Goal: Task Accomplishment & Management: Manage account settings

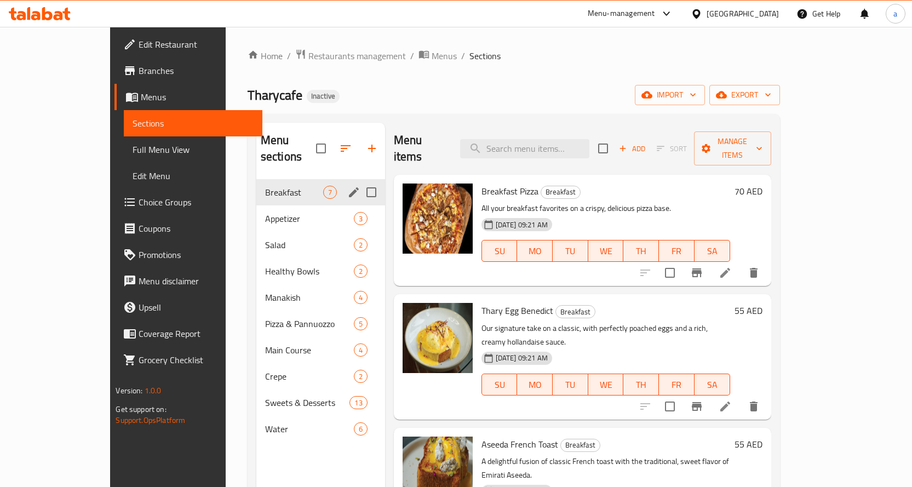
scroll to position [159, 0]
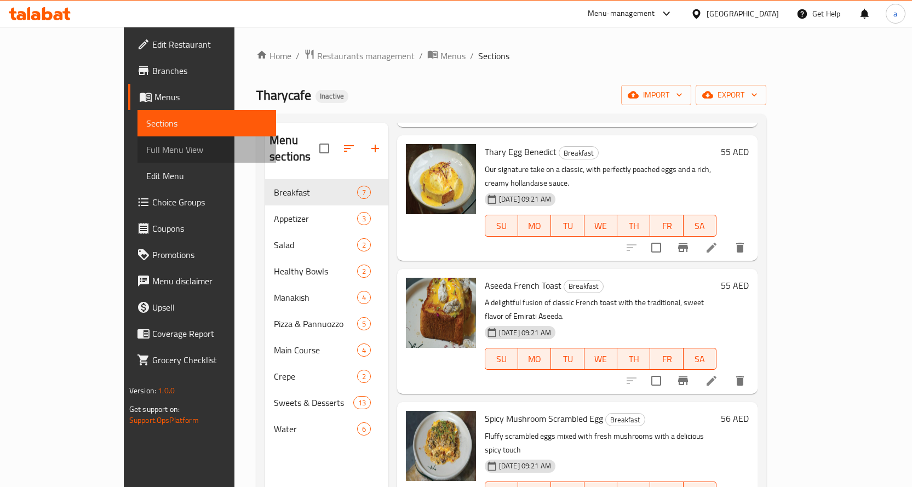
click at [146, 145] on span "Full Menu View" at bounding box center [206, 149] width 121 height 13
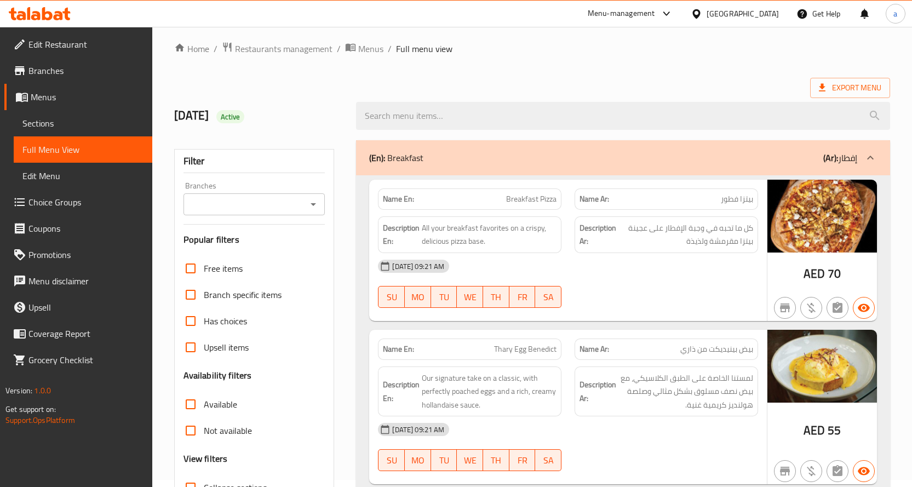
scroll to position [55, 0]
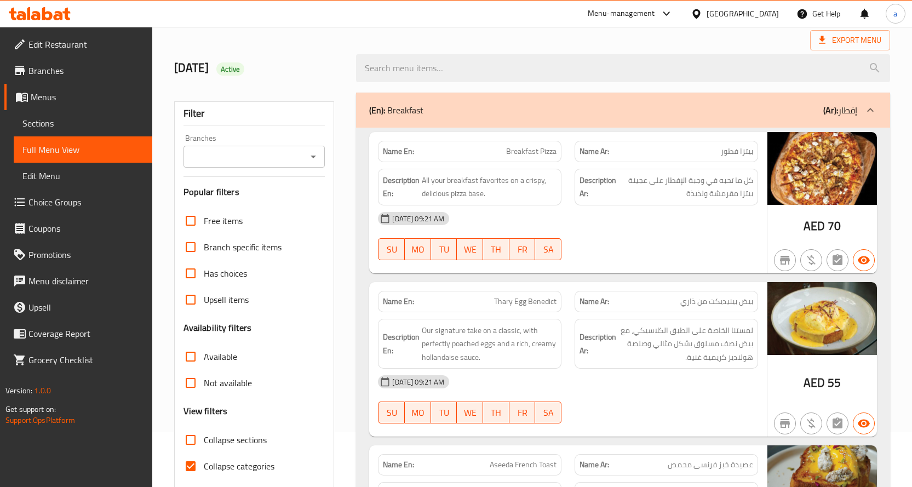
drag, startPoint x: 716, startPoint y: 205, endPoint x: 752, endPoint y: 191, distance: 38.4
click at [748, 194] on div "Name En: Breakfast Pizza Name Ar: بيتزا فطور Description En: All your breakfast…" at bounding box center [568, 202] width 398 height 141
click at [735, 232] on div "06-10-2025 09:21 AM SU MO TU WE TH FR SA" at bounding box center [567, 235] width 393 height 61
drag, startPoint x: 501, startPoint y: 153, endPoint x: 562, endPoint y: 151, distance: 60.3
click at [562, 151] on div "Name En: Breakfast Pizza" at bounding box center [470, 151] width 184 height 21
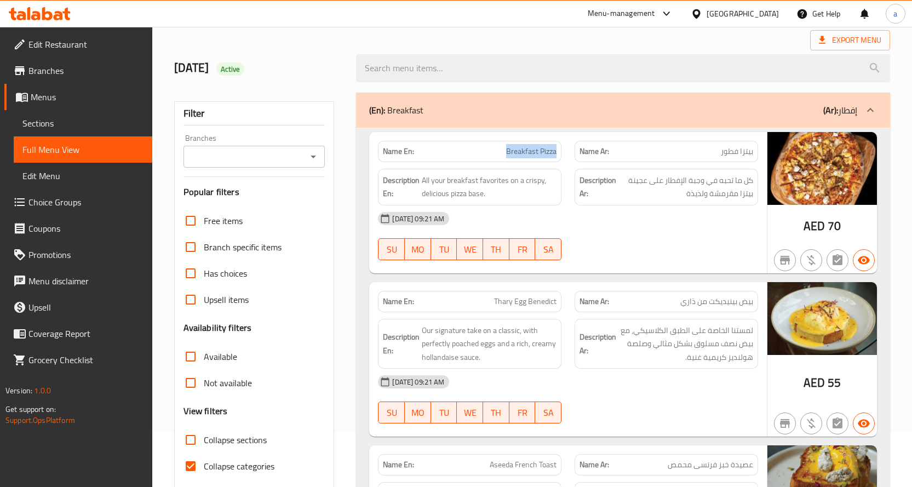
copy span "Breakfast Pizza"
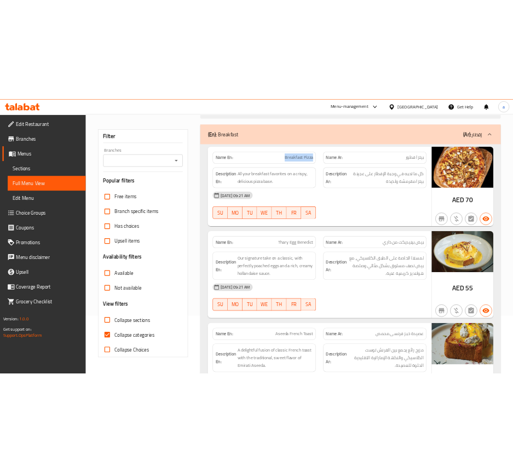
scroll to position [164, 0]
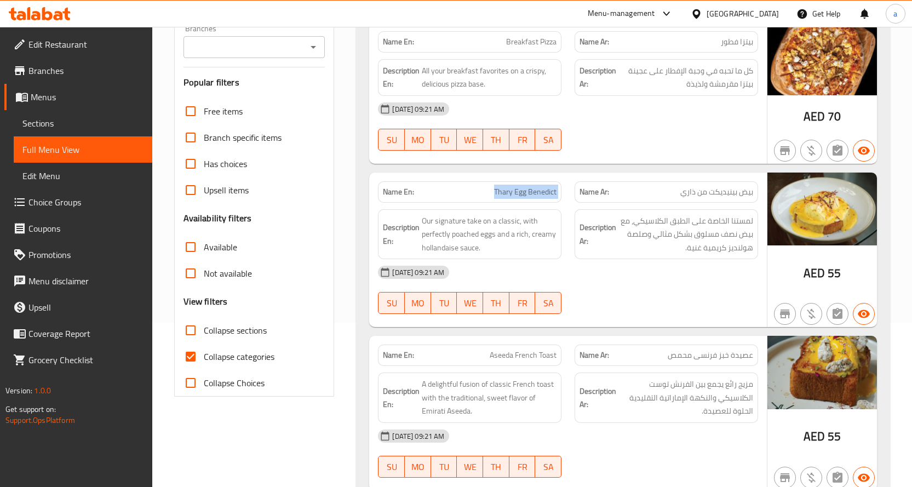
drag, startPoint x: 489, startPoint y: 192, endPoint x: 580, endPoint y: 200, distance: 91.3
click at [580, 200] on div "Name En: Thary Egg Benedict Name Ar: بيض بينيديكت من ذاري" at bounding box center [567, 192] width 393 height 35
copy span "Thary Egg Benedict"
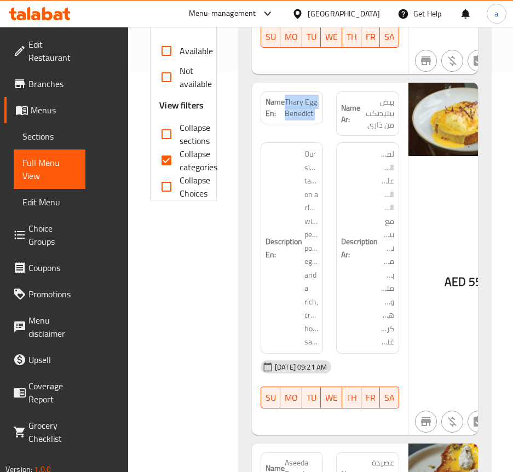
scroll to position [438, 0]
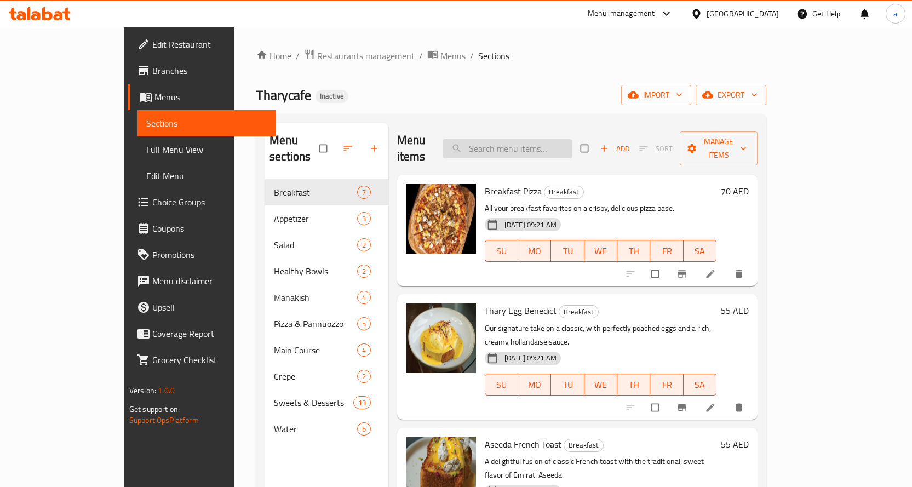
click at [566, 140] on input "search" at bounding box center [507, 148] width 129 height 19
paste input "Breakfast Pizza"
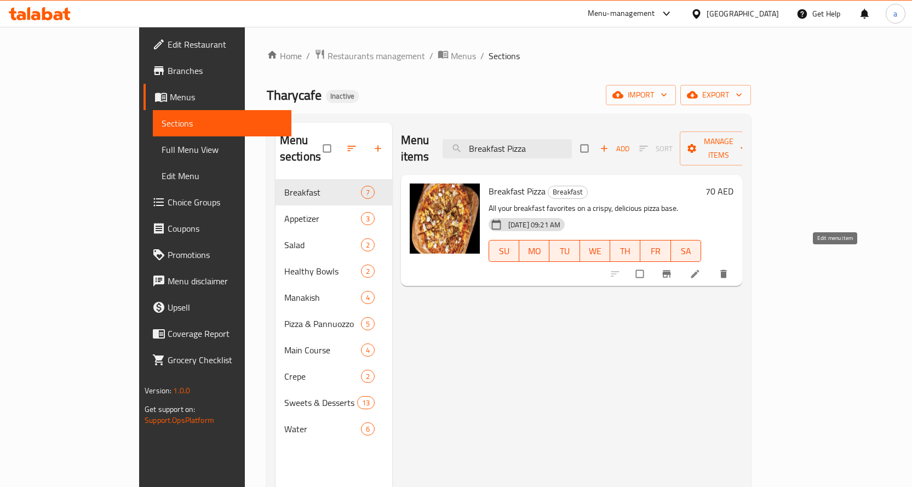
type input "Breakfast Pizza"
click at [701, 268] on icon at bounding box center [695, 273] width 11 height 11
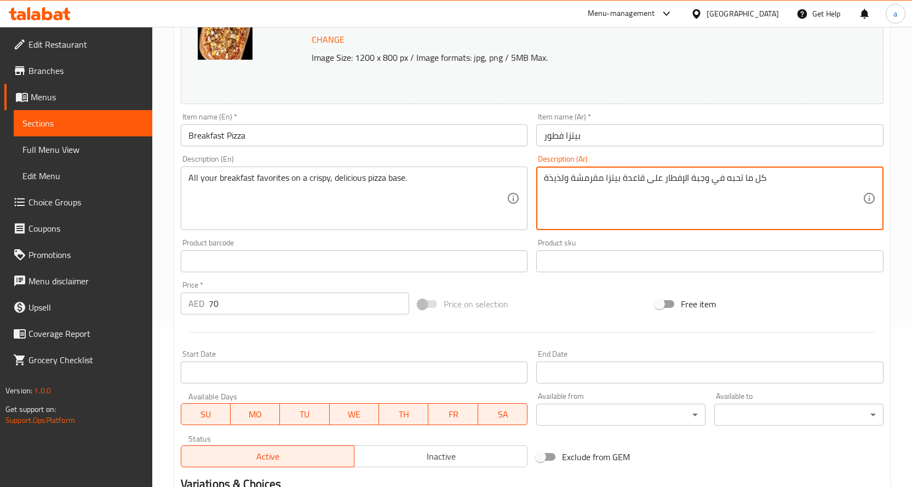
scroll to position [303, 0]
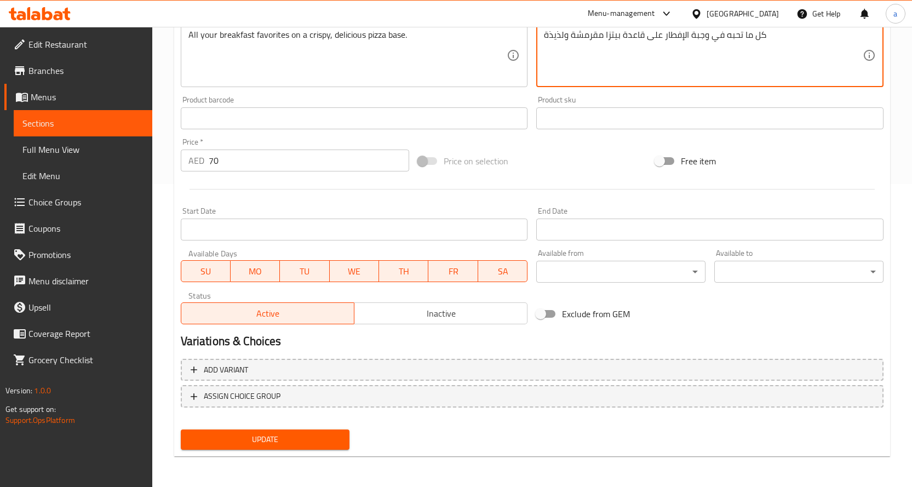
type textarea "كل ما تحبه في وجبة الإفطار على قاعدة بيتزا مقرمشة ولذيذة"
click at [289, 446] on span "Update" at bounding box center [266, 440] width 152 height 14
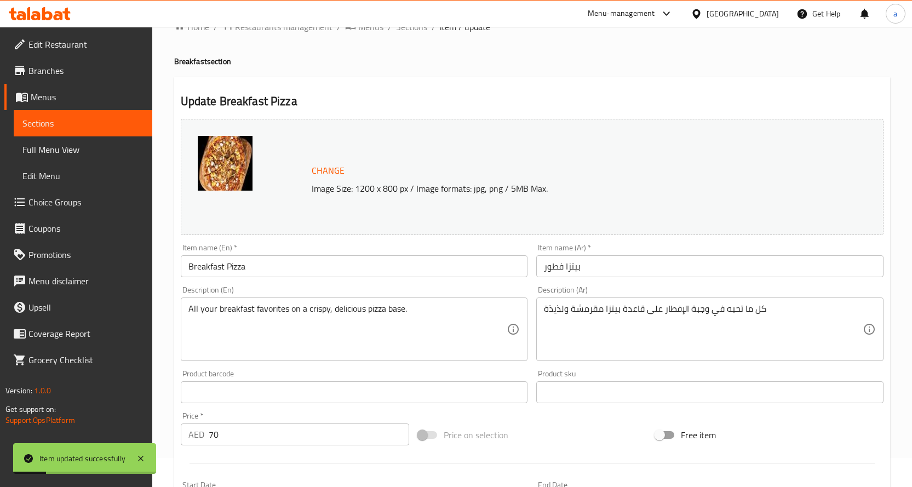
scroll to position [0, 0]
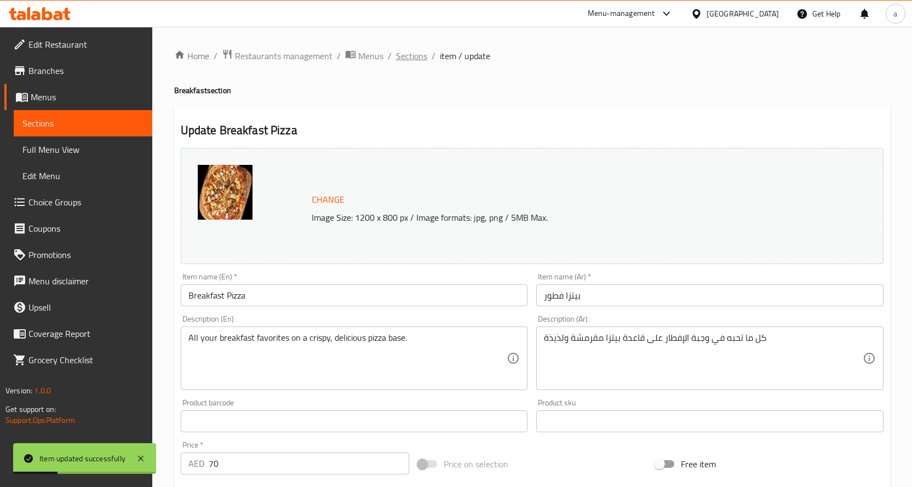
click at [406, 51] on span "Sections" at bounding box center [411, 55] width 31 height 13
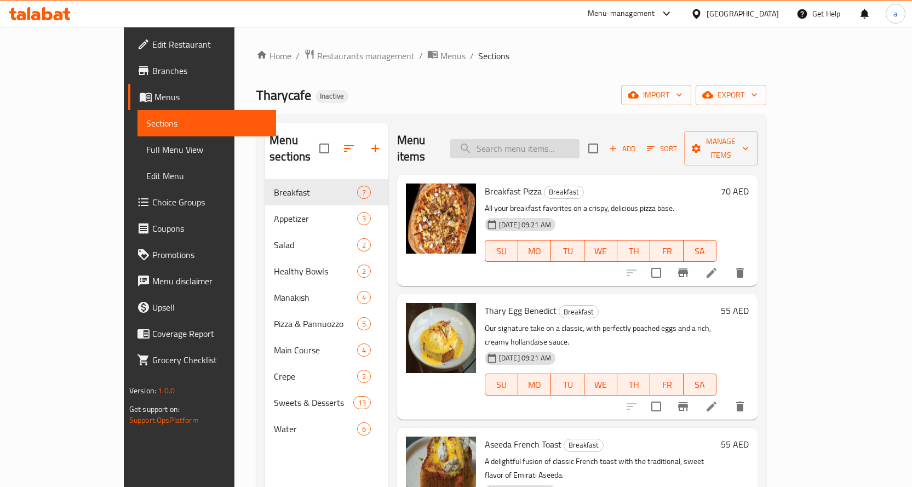
click at [526, 140] on input "search" at bounding box center [514, 148] width 129 height 19
paste input "Thary Egg Benedict"
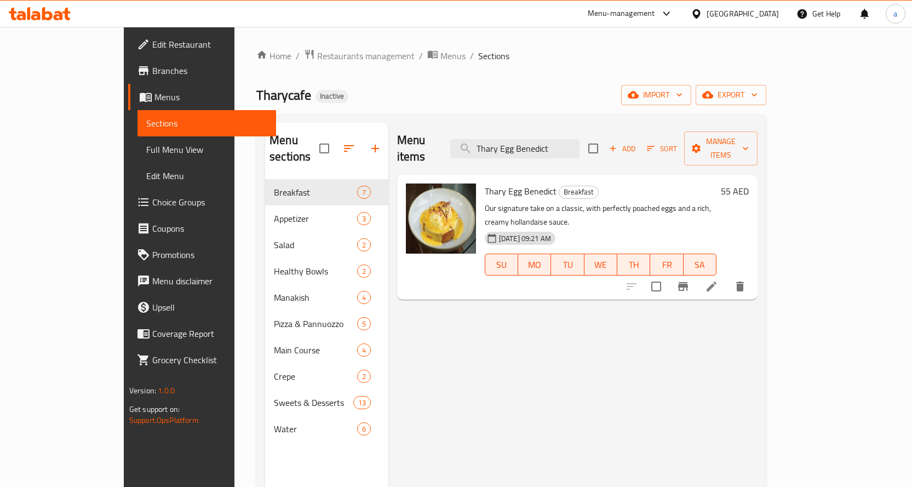
type input "Thary Egg Benedict"
click at [727, 277] on li at bounding box center [711, 287] width 31 height 20
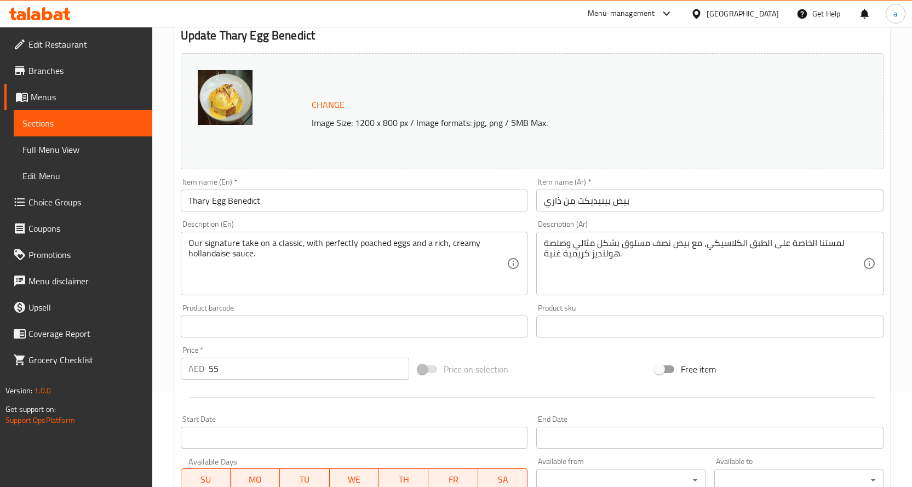
scroll to position [110, 0]
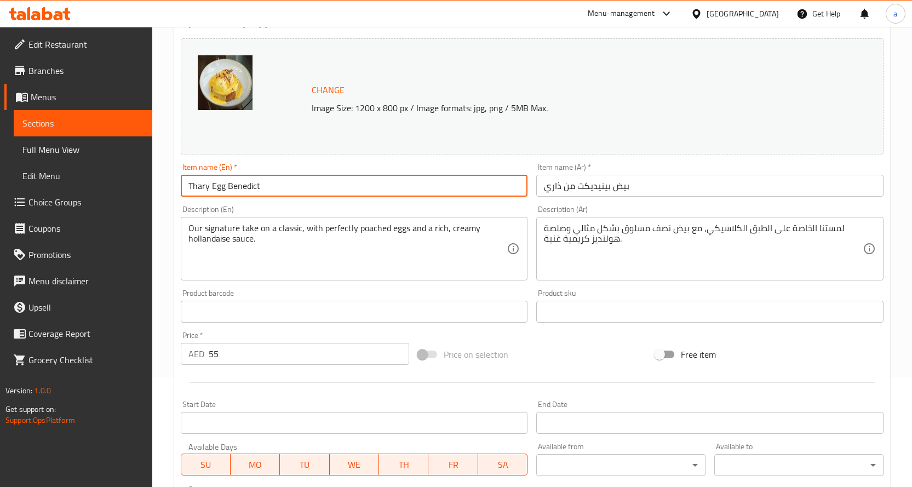
click at [209, 189] on input "Thary Egg Benedict" at bounding box center [354, 186] width 347 height 22
click at [285, 184] on input "Egg Benedict" at bounding box center [354, 186] width 347 height 22
click at [188, 183] on input "Egg Benedict" at bounding box center [354, 186] width 347 height 22
click at [192, 188] on input "Egg Benedict" at bounding box center [354, 186] width 347 height 22
click at [303, 183] on input "Egg Benedict" at bounding box center [354, 186] width 347 height 22
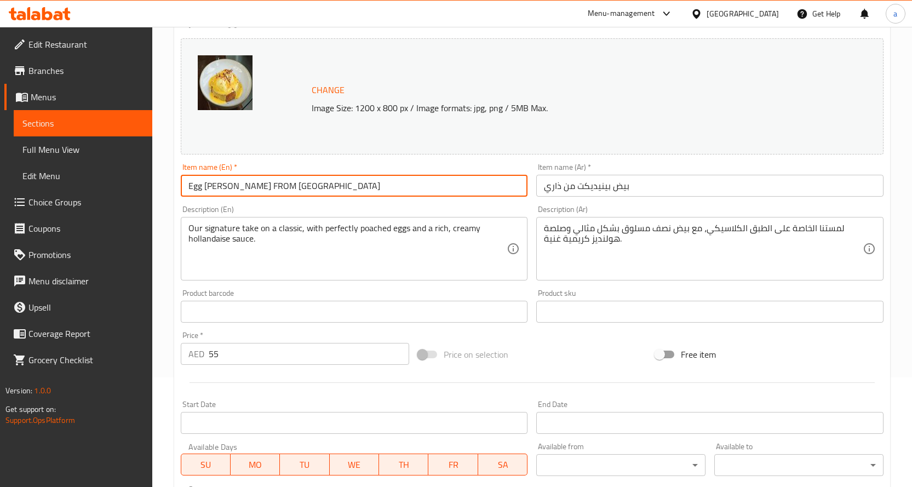
type input "Egg [PERSON_NAME] FROM [GEOGRAPHIC_DATA]"
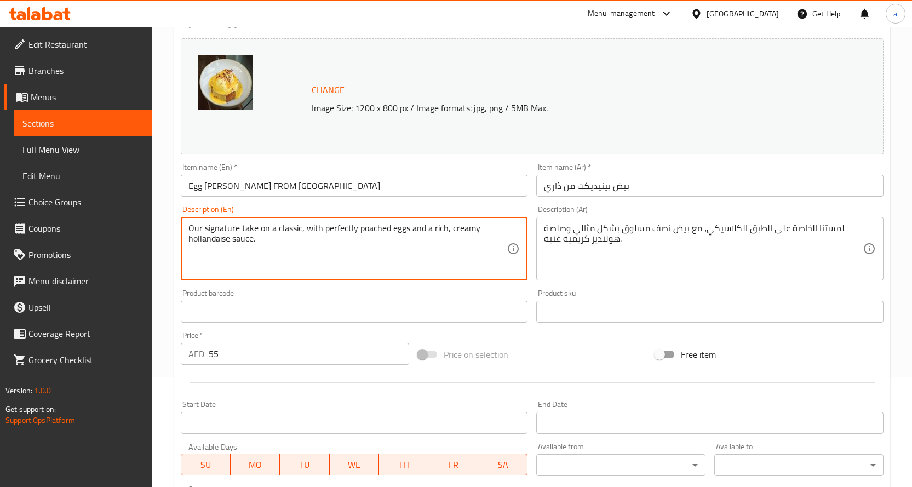
drag, startPoint x: 299, startPoint y: 227, endPoint x: 177, endPoint y: 227, distance: 122.2
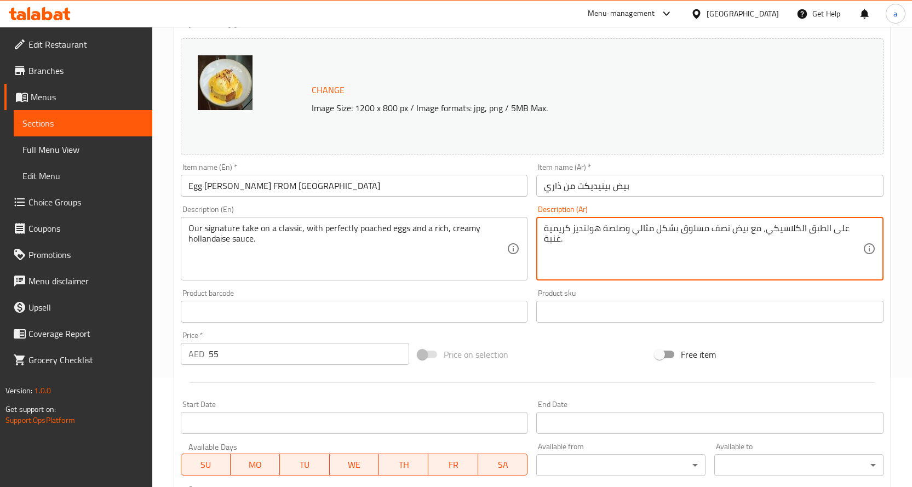
click at [811, 227] on textarea "على الطبق الكلاسيكي، مع بيض نصف مسلوق بشكل مثالي وصلصة هولنديز كريمية غنية." at bounding box center [703, 249] width 319 height 52
click at [829, 228] on textarea "على ق الكلاسيكي، مع بيض نصف مسلوق بشكل مثالي وصلصة هولنديز كريمية غنية." at bounding box center [703, 249] width 319 height 52
click at [738, 227] on textarea "سيجنيتشر خاصتنا الكلاسيكي، مع بيض نصف مسلوق بشكل مثالي وصلصة هولنديز كريمية غني…" at bounding box center [703, 249] width 319 height 52
click at [800, 230] on textarea "سيجنيتشر خاصتنا الكلاسيك، مع بيض نصف مسلوق بشكل مثالي وصلصة هولنديز كريمية غنية." at bounding box center [703, 249] width 319 height 52
click at [588, 229] on textarea "سيجنيتشر خاصتنا على الكلاسيك، مع بيض نصف مسلوق بشكل مثالي وصلصة هولنديز كريمية …" at bounding box center [703, 249] width 319 height 52
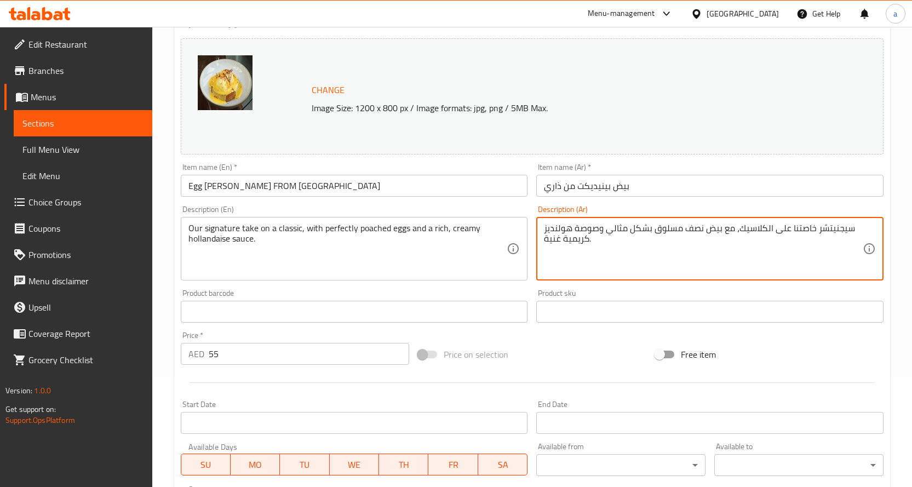
click at [578, 228] on textarea "سيجنيتشر خاصتنا على الكلاسيك، مع بيض نصف مسلوق بشكل مثالي وصوصة هولنديز كريمية …" at bounding box center [703, 249] width 319 height 52
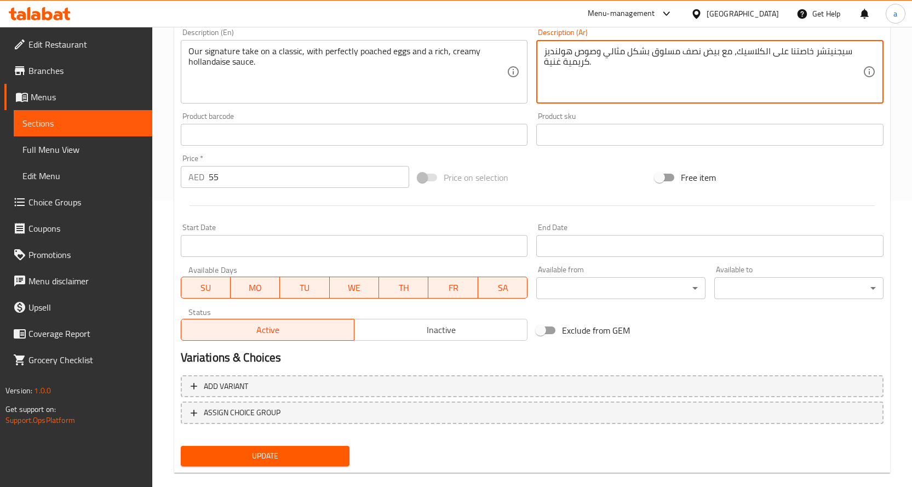
scroll to position [303, 0]
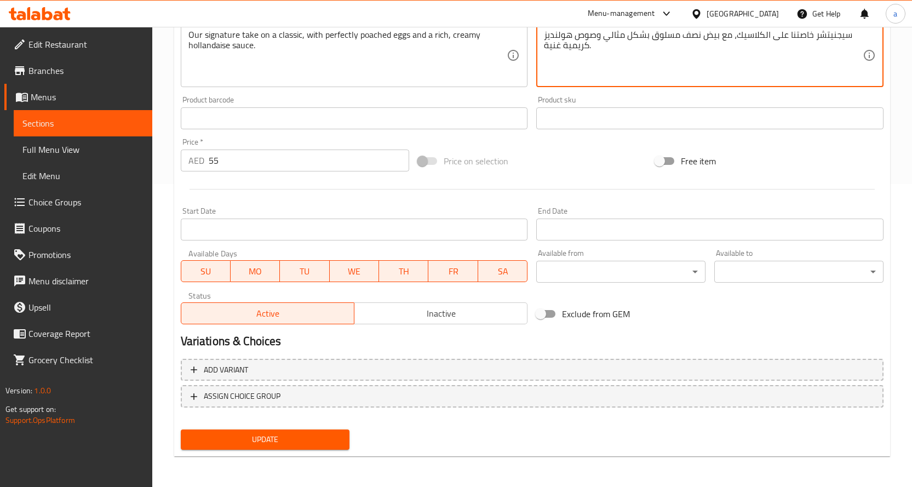
type textarea "سيجنيتشر خاصتنا على الكلاسيك، مع بيض نصف مسلوق بشكل مثالي وصوص هولنديز كريمية غ…"
click at [306, 439] on span "Update" at bounding box center [266, 440] width 152 height 14
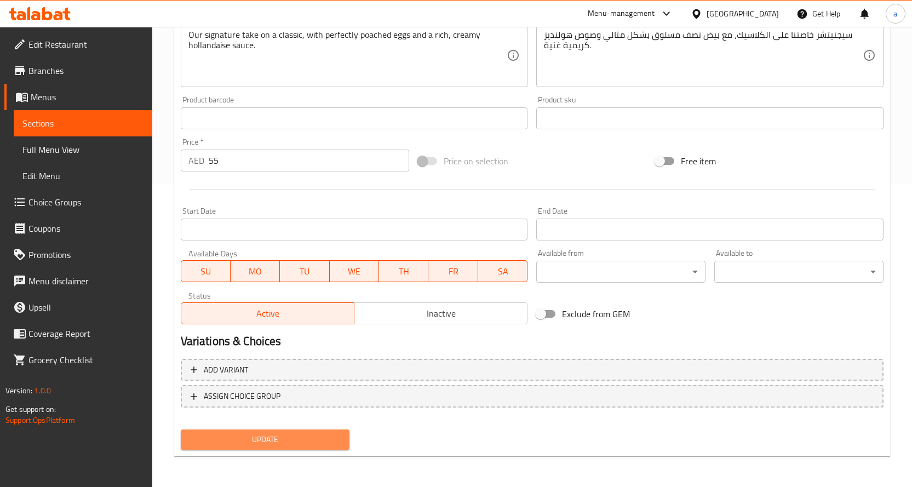
click at [305, 430] on button "Update" at bounding box center [265, 439] width 169 height 20
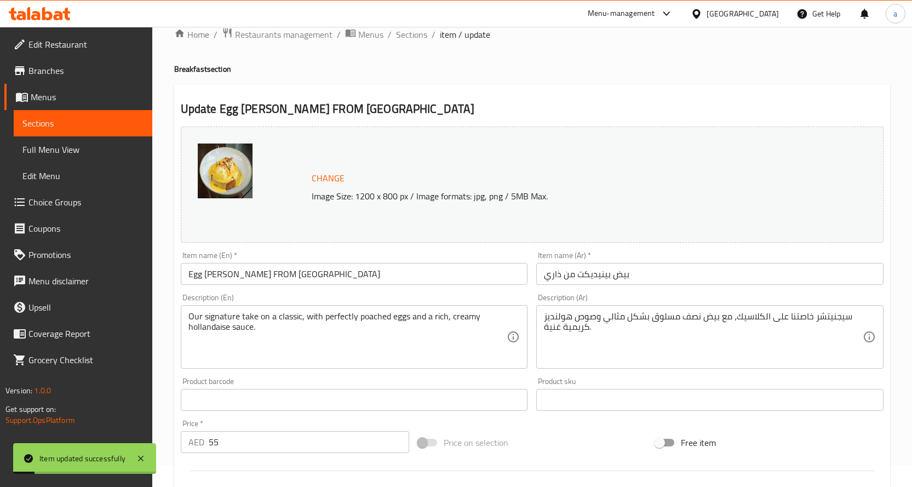
scroll to position [0, 0]
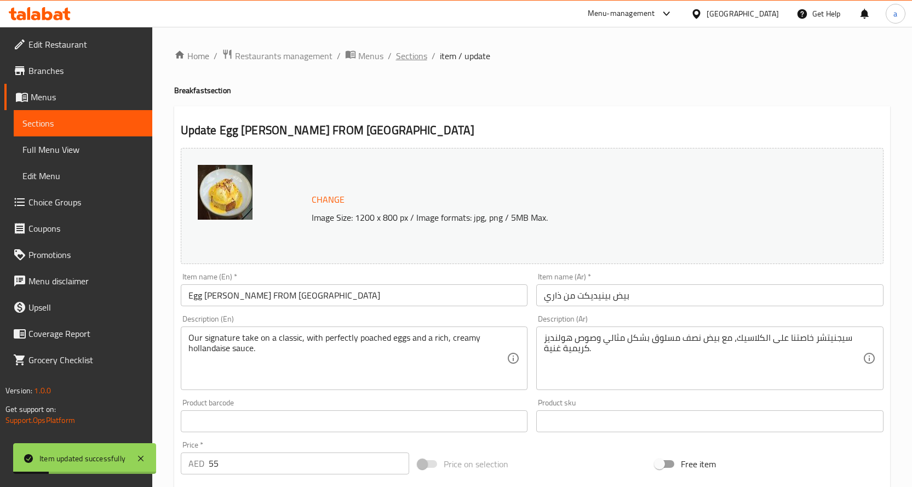
click at [420, 54] on span "Sections" at bounding box center [411, 55] width 31 height 13
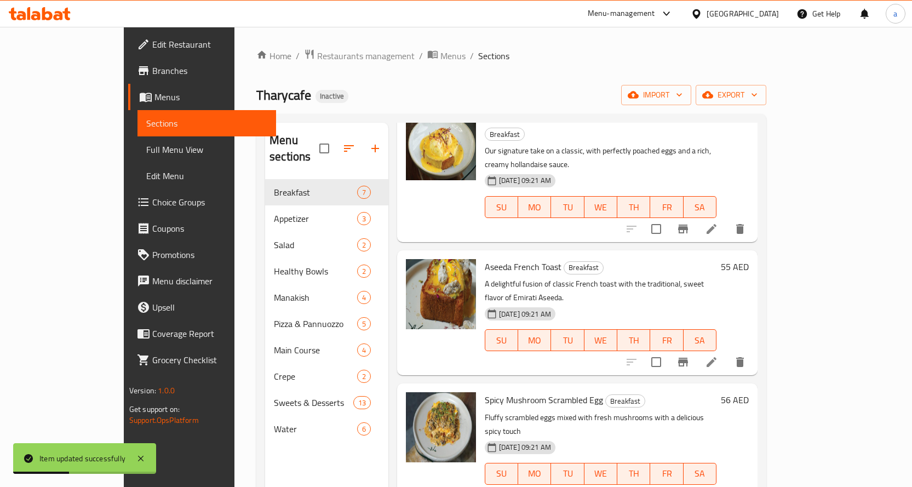
scroll to position [219, 0]
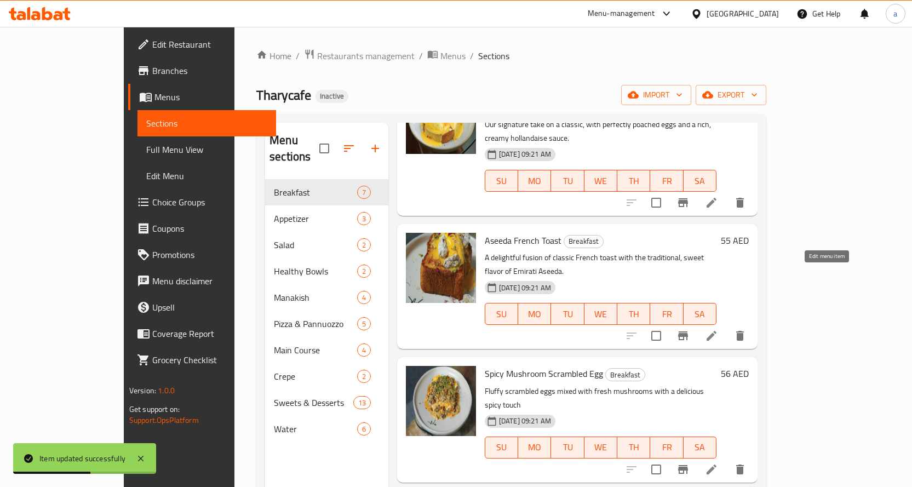
click at [718, 329] on icon at bounding box center [711, 335] width 13 height 13
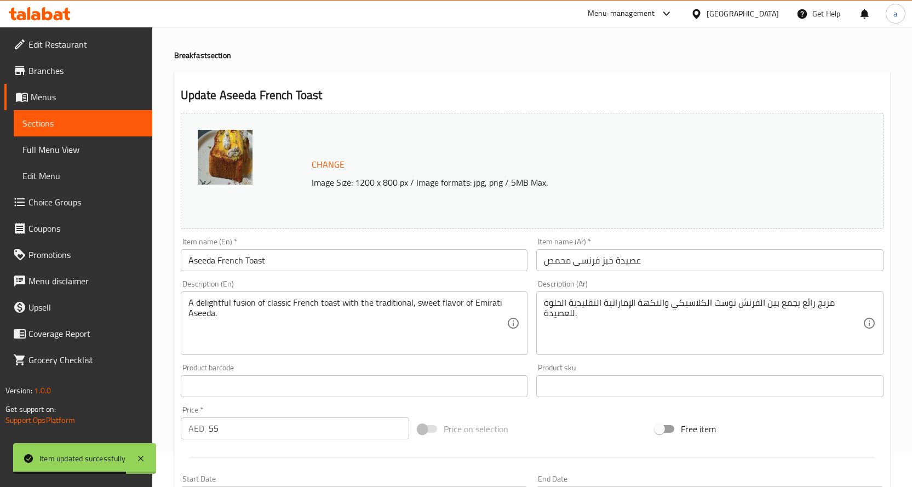
scroll to position [55, 0]
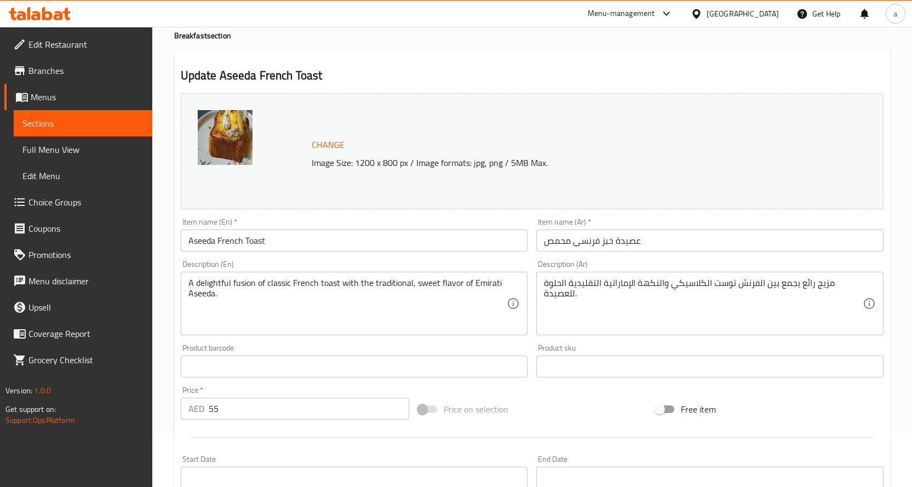
click at [665, 243] on input "عصيدة خبز فرنسى محمص" at bounding box center [709, 241] width 347 height 22
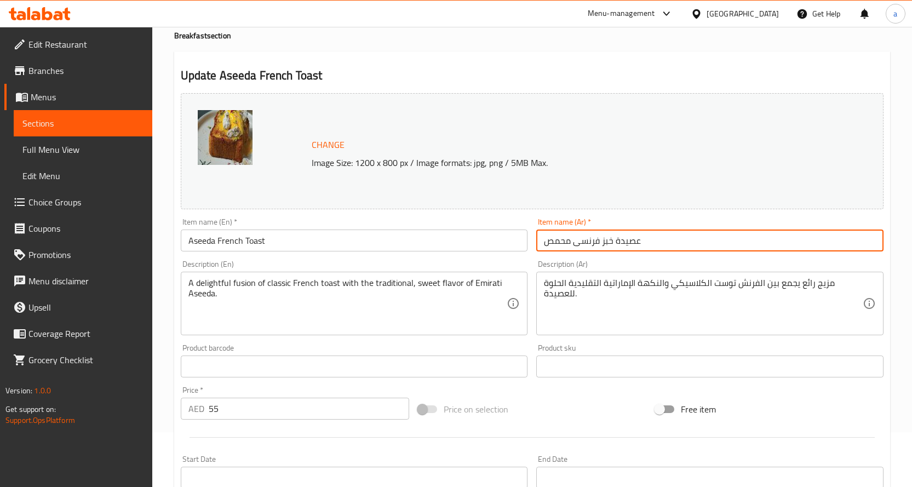
click at [544, 244] on input "عصيدة خبز فرنسى محمص" at bounding box center [709, 241] width 347 height 22
click at [546, 240] on input "توست عصيدة خبز فرنسى محمص" at bounding box center [709, 241] width 347 height 22
click at [552, 245] on input "توست عصيدة خبز فرنسى محمص" at bounding box center [709, 241] width 347 height 22
click at [559, 245] on input "توست عصيدة خبز فرنسى محص" at bounding box center [709, 241] width 347 height 22
click at [549, 242] on input "توست عصيدة خبز فرنسىحص" at bounding box center [709, 241] width 347 height 22
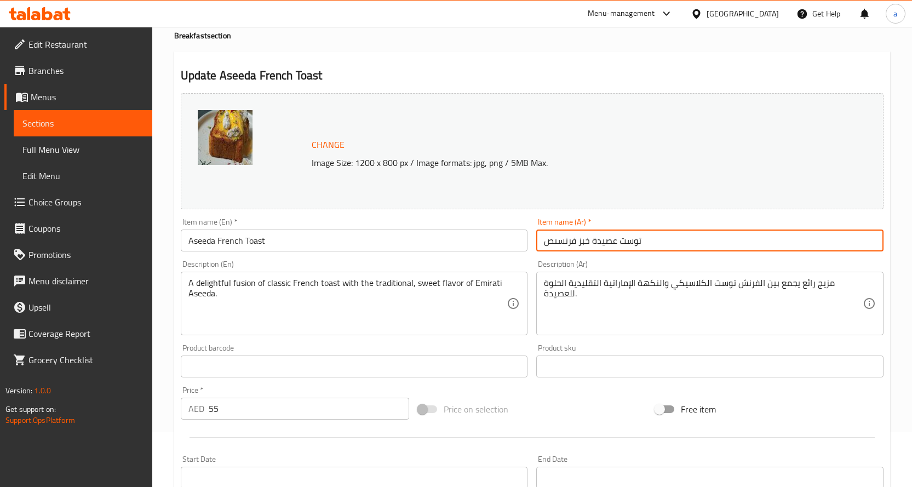
click at [547, 244] on input "توست عصيدة خبز فرنسىص" at bounding box center [709, 241] width 347 height 22
drag, startPoint x: 552, startPoint y: 240, endPoint x: 538, endPoint y: 242, distance: 13.7
click at [538, 242] on input "توست عصيدة خبز فرنسىص" at bounding box center [709, 241] width 347 height 22
click at [610, 239] on input "توست عصيدة خبز فرنسى" at bounding box center [709, 241] width 347 height 22
click at [582, 243] on input "توست عصيدة خبز فرنسى" at bounding box center [709, 241] width 347 height 22
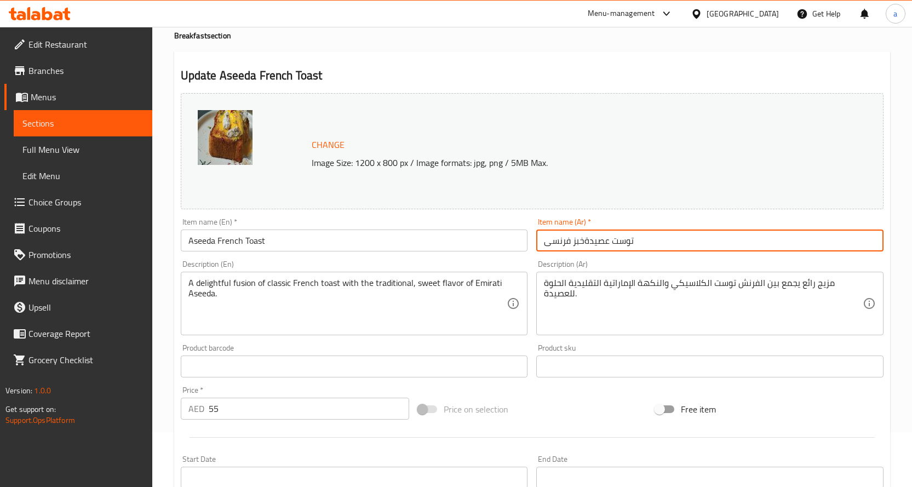
click at [576, 244] on input "توست عصيدةخبز فرنسى" at bounding box center [709, 241] width 347 height 22
click at [573, 241] on input "توست عصيدةز فرنسى" at bounding box center [709, 241] width 347 height 22
drag, startPoint x: 571, startPoint y: 243, endPoint x: 598, endPoint y: 243, distance: 26.3
click at [598, 243] on input "توست عصيدة فرنسى" at bounding box center [709, 241] width 347 height 22
drag, startPoint x: 542, startPoint y: 242, endPoint x: 556, endPoint y: 238, distance: 14.8
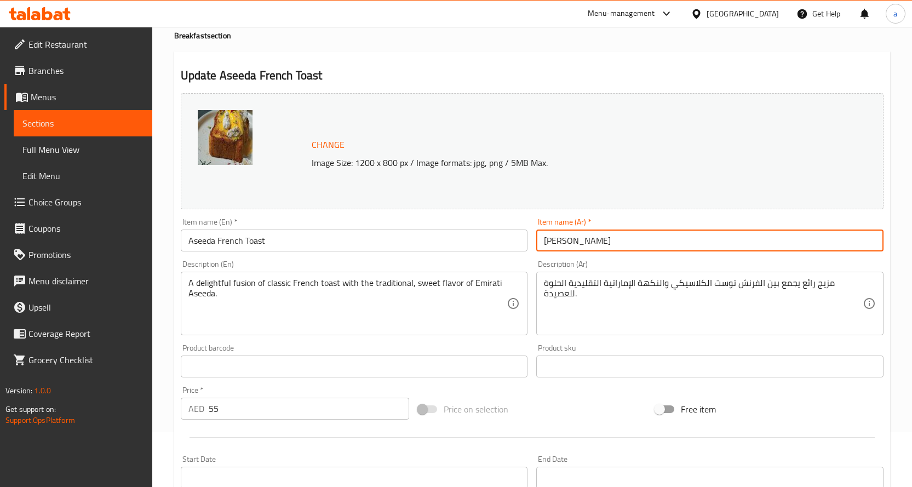
click at [543, 240] on input "[PERSON_NAME]" at bounding box center [709, 241] width 347 height 22
paste input "عصيدة"
click at [618, 238] on input "[PERSON_NAME]" at bounding box center [709, 241] width 347 height 22
paste input "عصيدة"
click at [571, 245] on input "توست فرنسىعصيدة" at bounding box center [709, 241] width 347 height 22
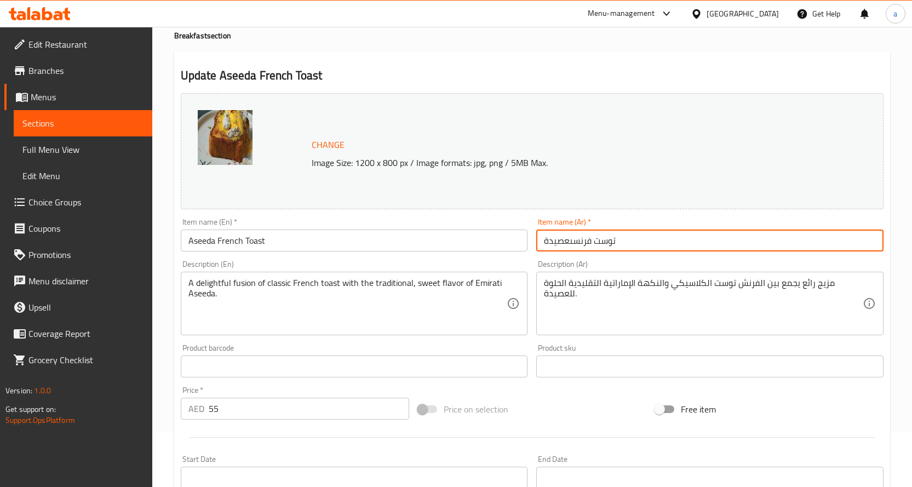
type input "[PERSON_NAME] عصيدة"
